Goal: Information Seeking & Learning: Check status

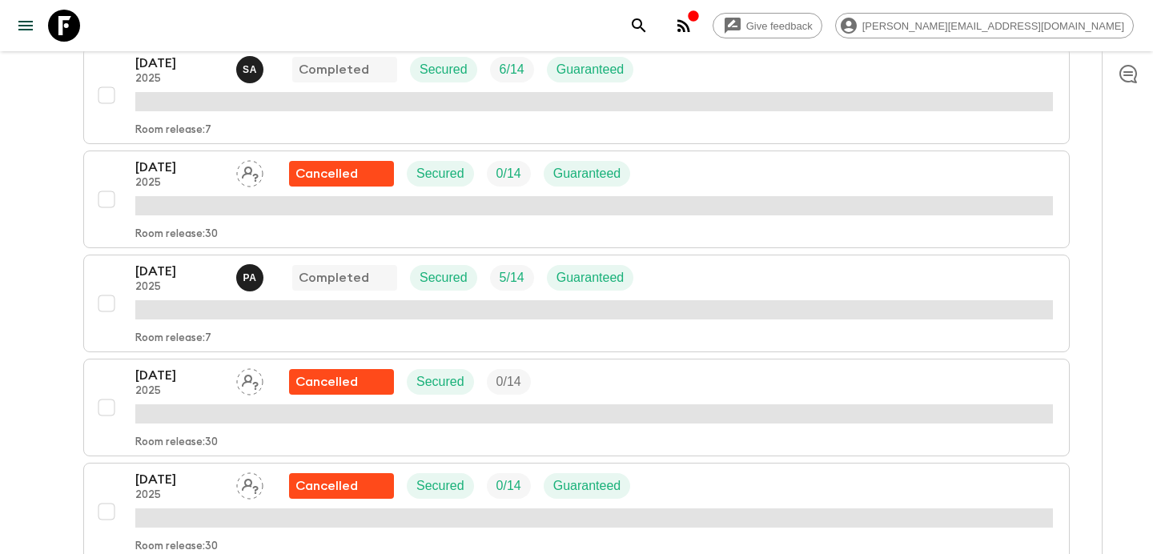
scroll to position [498, 0]
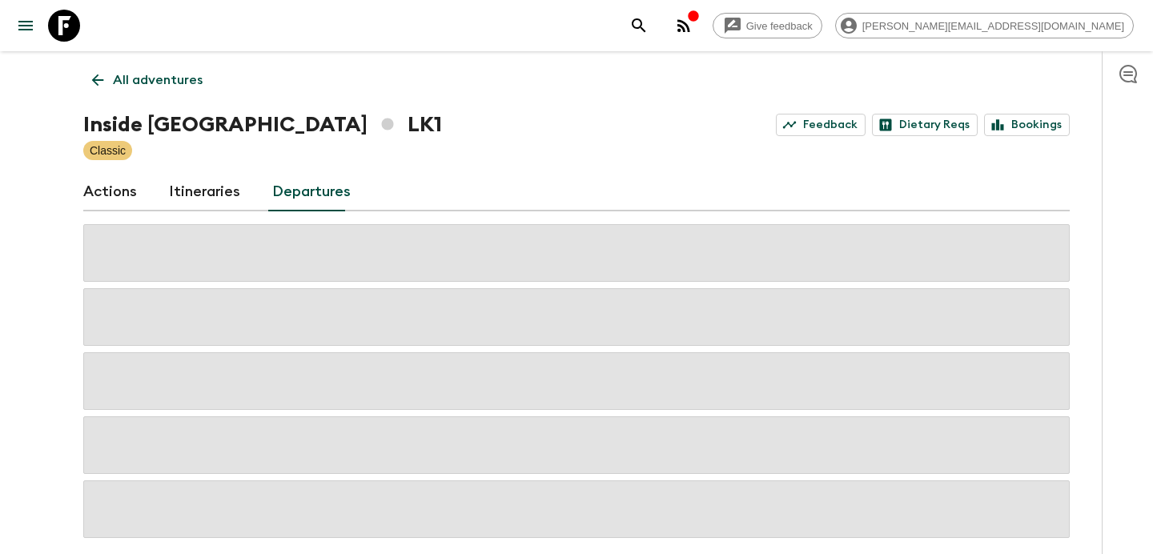
click at [100, 82] on icon at bounding box center [98, 80] width 18 height 18
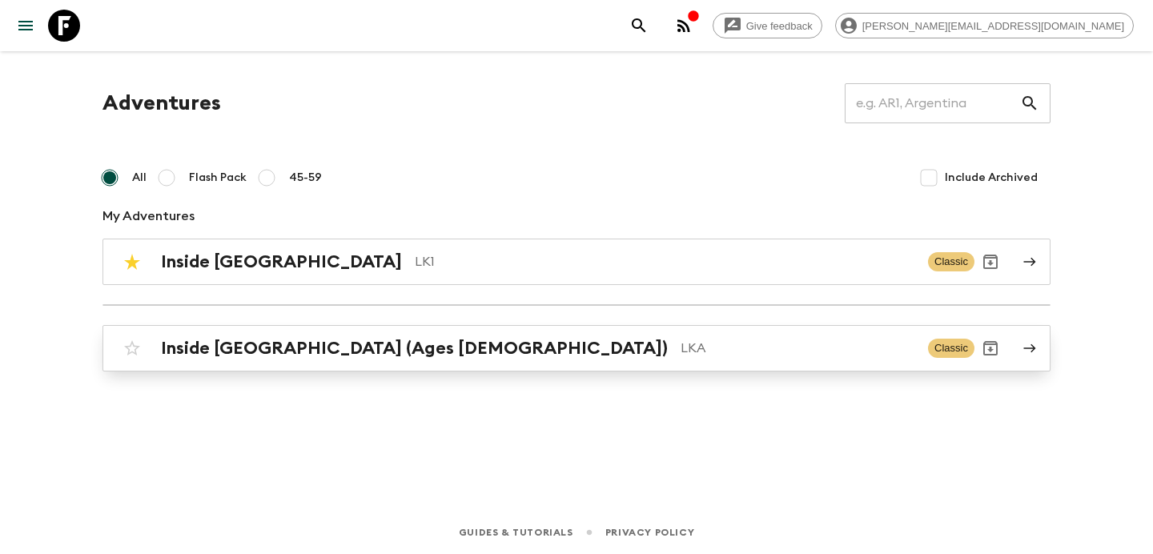
click at [285, 347] on h2 "Inside [GEOGRAPHIC_DATA] (Ages [DEMOGRAPHIC_DATA])" at bounding box center [414, 348] width 507 height 21
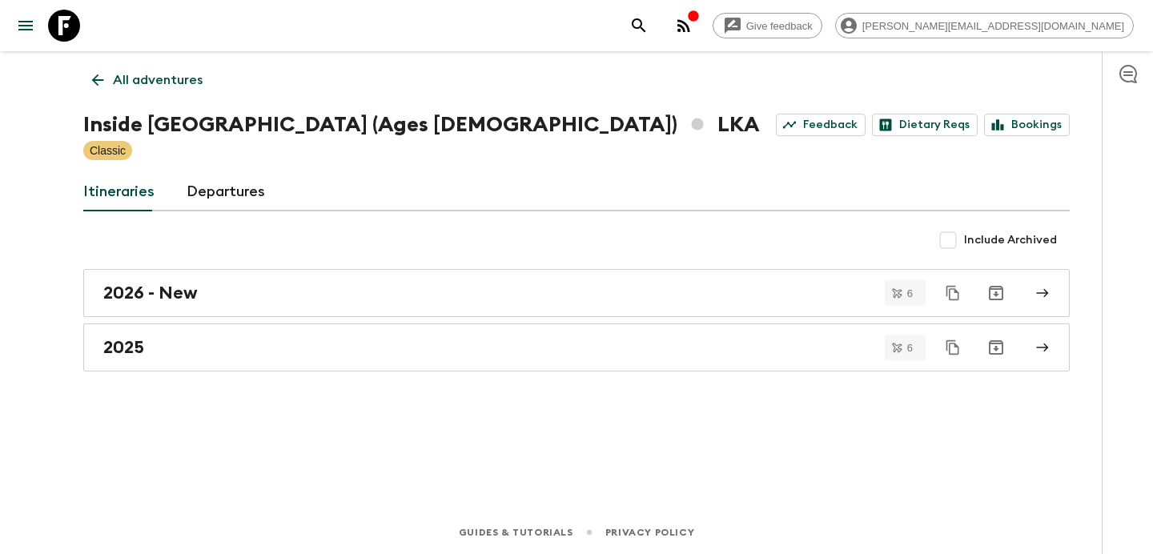
click at [375, 368] on link "2025" at bounding box center [576, 347] width 986 height 48
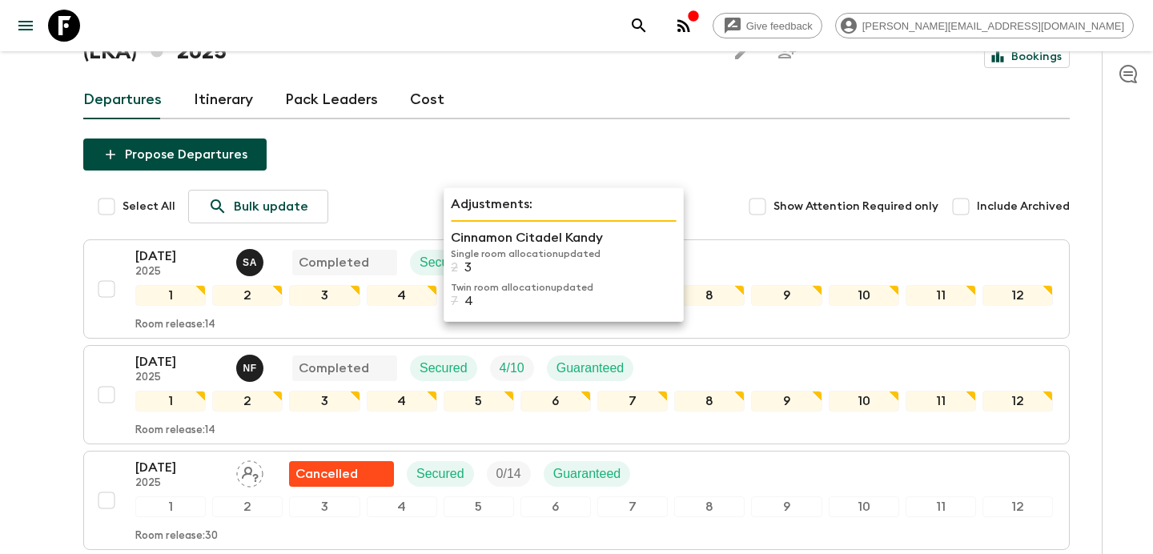
scroll to position [191, 0]
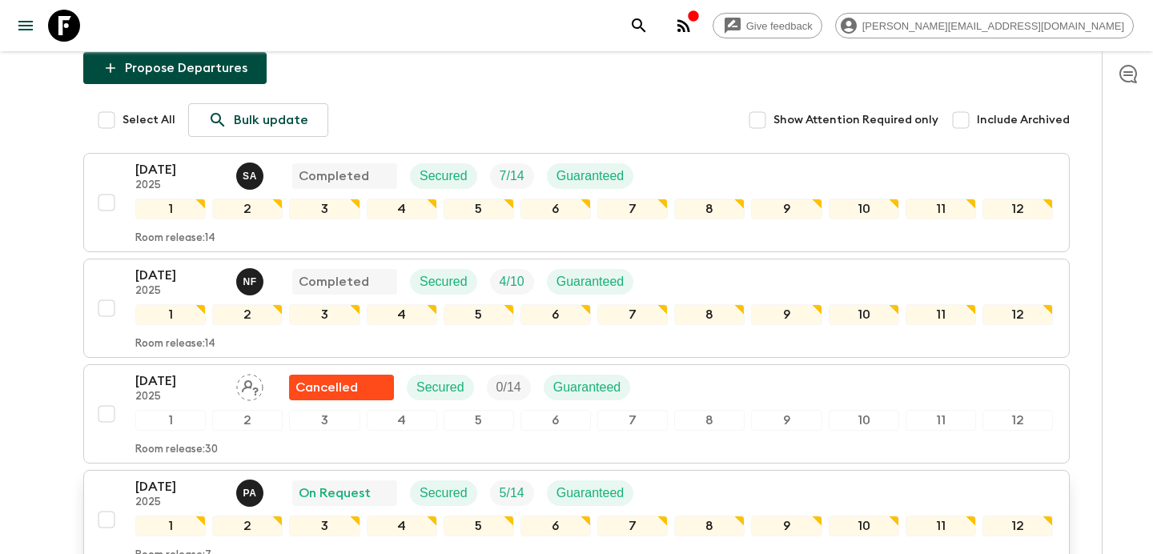
click at [174, 470] on button "[DATE] 2025 P A On Request Secured 5 / 14 Guaranteed 1 2 3 4 5 6 7 8 9 10 11 12…" at bounding box center [576, 519] width 986 height 99
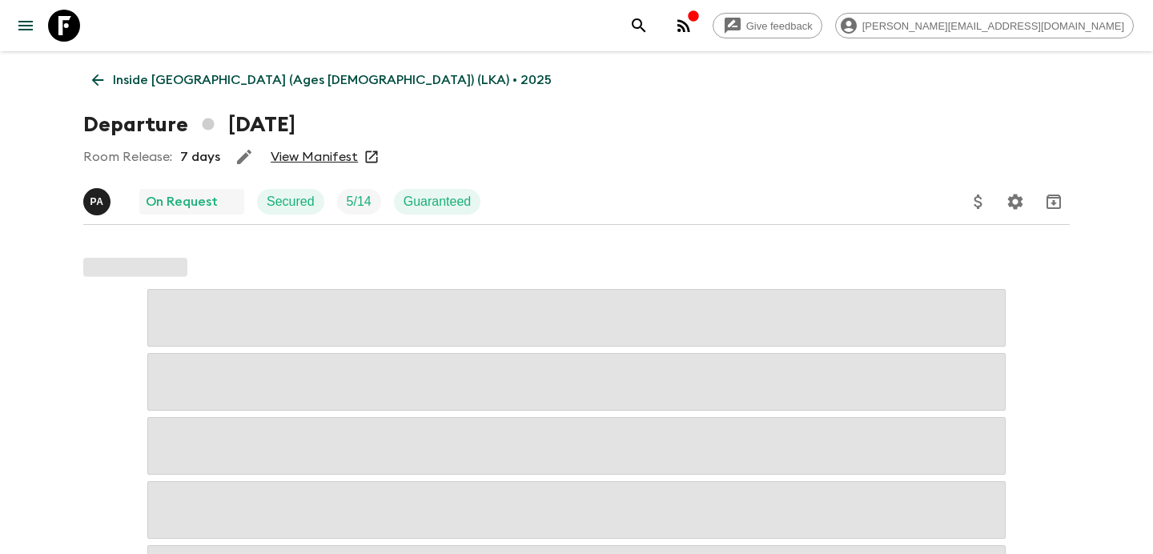
click at [325, 160] on link "View Manifest" at bounding box center [314, 157] width 87 height 16
